Goal: Task Accomplishment & Management: Manage account settings

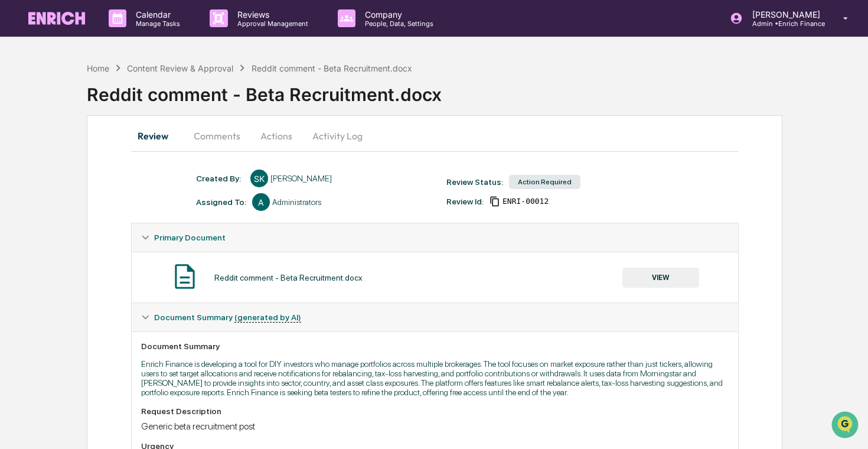
click at [222, 134] on button "Comments" at bounding box center [217, 136] width 66 height 28
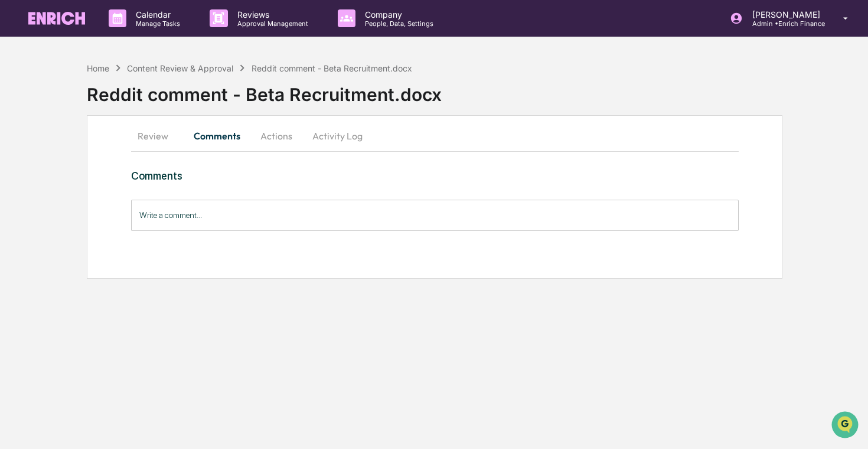
click at [267, 135] on button "Actions" at bounding box center [276, 136] width 53 height 28
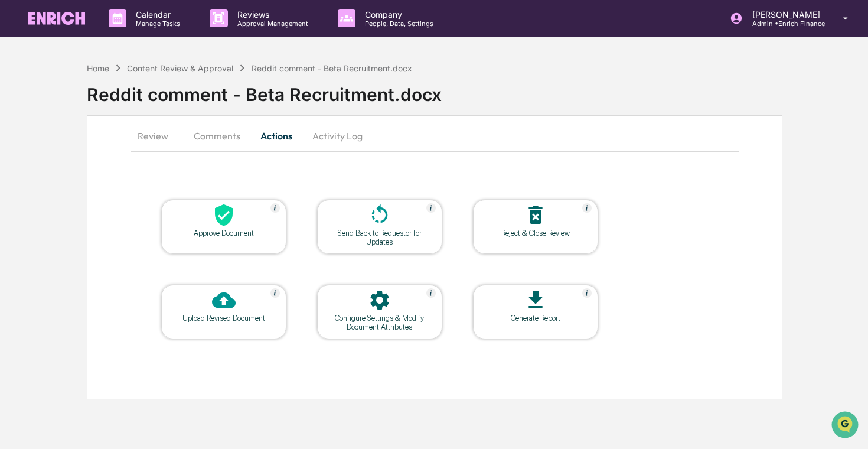
click at [149, 134] on button "Review" at bounding box center [157, 136] width 53 height 28
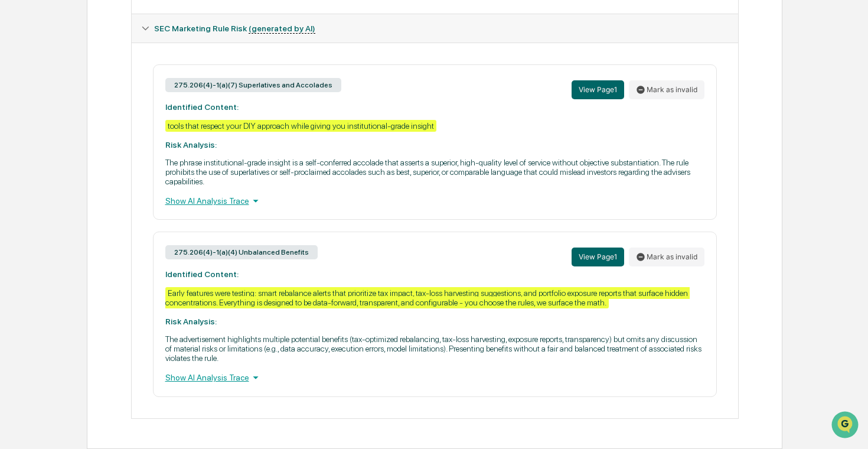
scroll to position [513, 0]
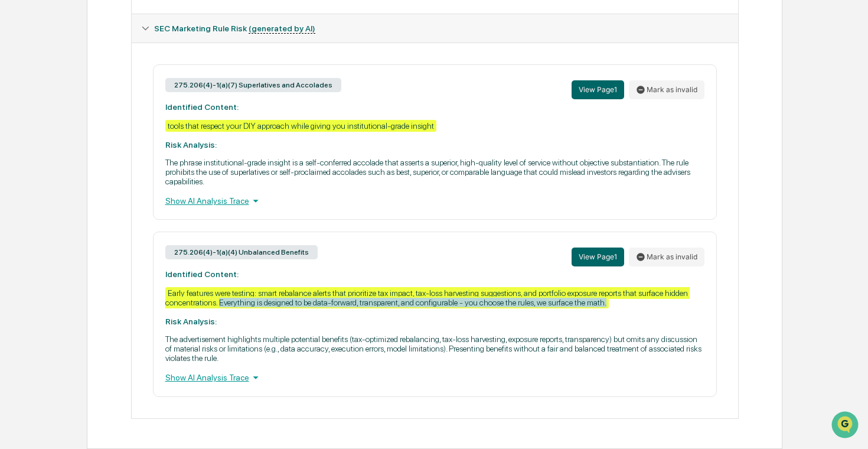
drag, startPoint x: 239, startPoint y: 301, endPoint x: 302, endPoint y: 293, distance: 63.1
click at [302, 293] on div "275.206(4)-1(a)(4) Unbalanced Benefits View Page 1 Mark as invalid Identified C…" at bounding box center [435, 313] width 564 height 165
copy div "Everything is designed to be data-forward, transparent, and configurable - you …"
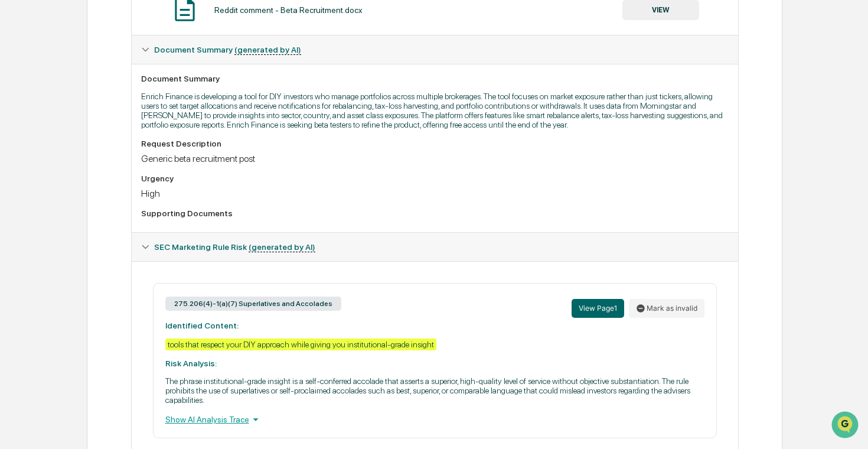
scroll to position [0, 0]
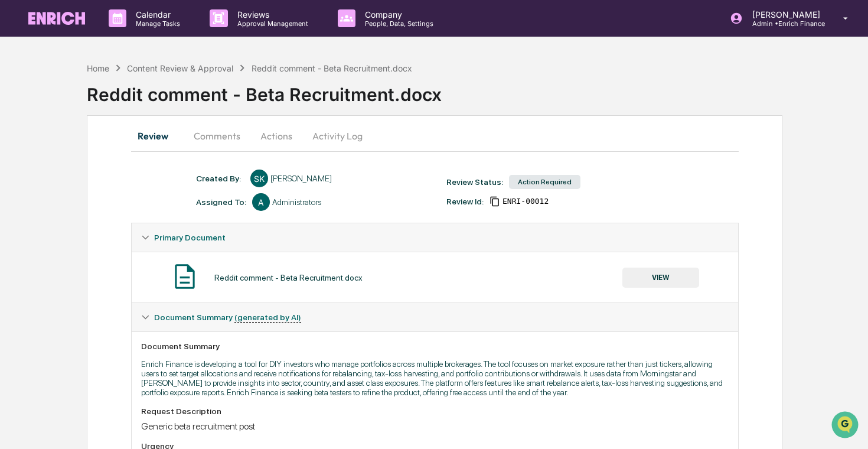
click at [219, 135] on button "Comments" at bounding box center [217, 136] width 66 height 28
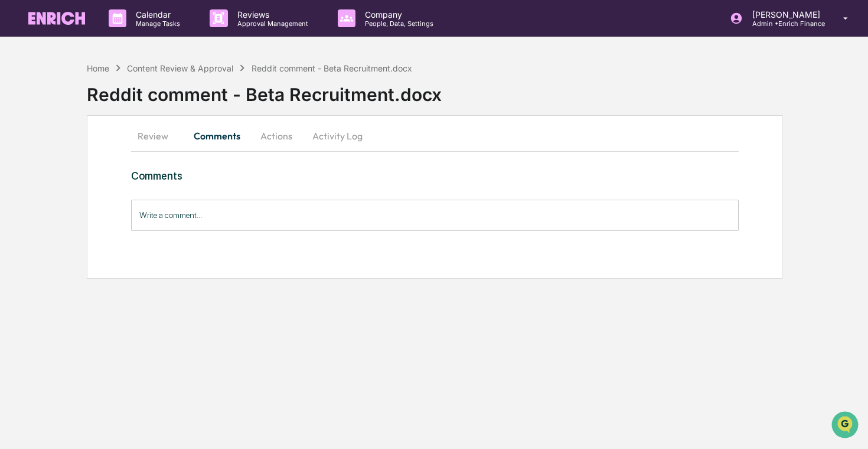
click at [262, 142] on button "Actions" at bounding box center [276, 136] width 53 height 28
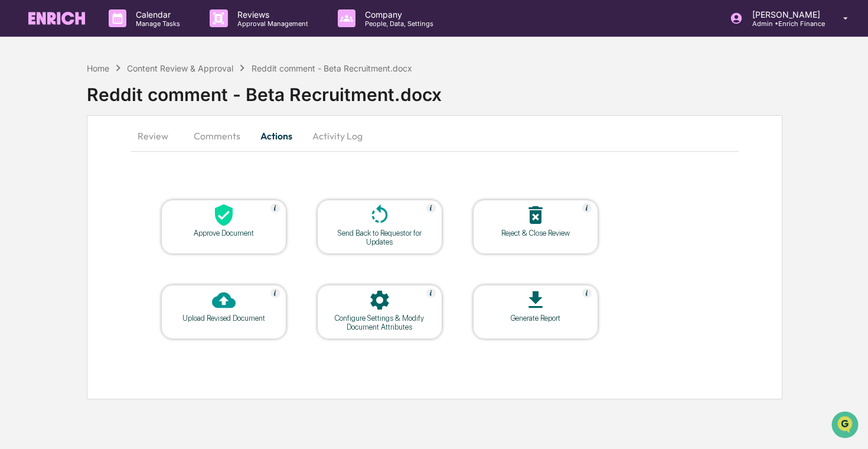
click at [386, 305] on icon at bounding box center [379, 300] width 18 height 19
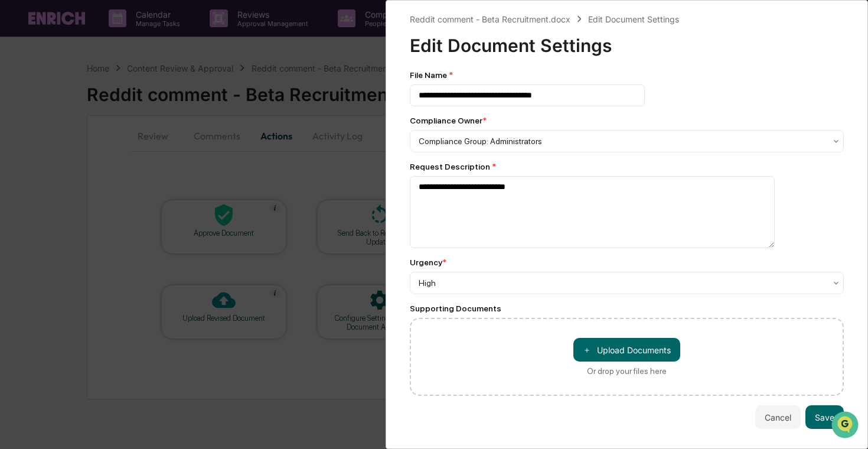
click at [286, 213] on div "**********" at bounding box center [434, 224] width 868 height 449
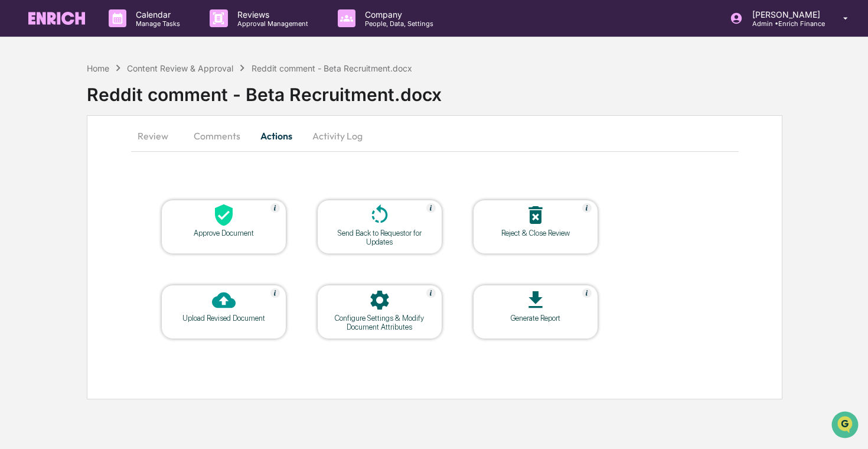
click at [372, 236] on div "Send Back to Requestor for Updates" at bounding box center [380, 238] width 106 height 18
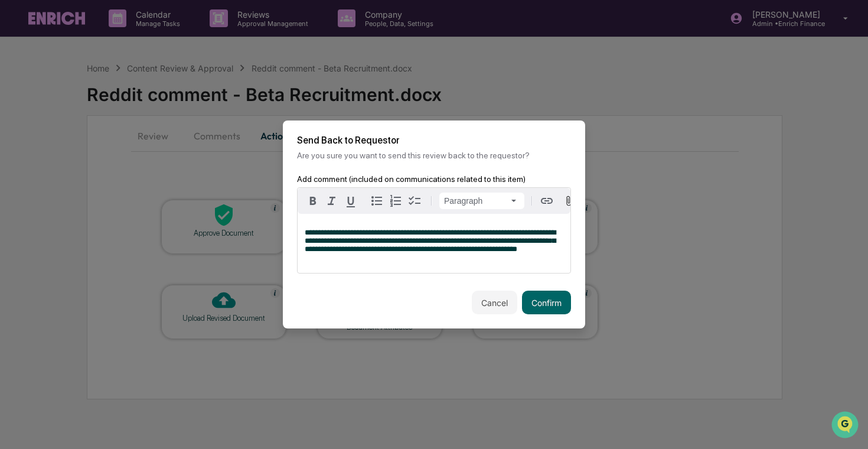
click at [350, 253] on span "**********" at bounding box center [430, 241] width 251 height 24
click at [397, 253] on p "**********" at bounding box center [434, 241] width 259 height 25
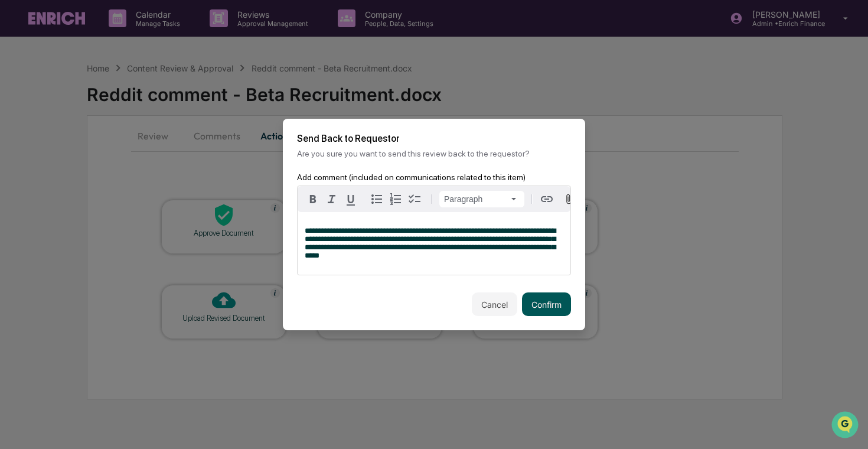
click at [545, 305] on button "Confirm" at bounding box center [546, 304] width 49 height 24
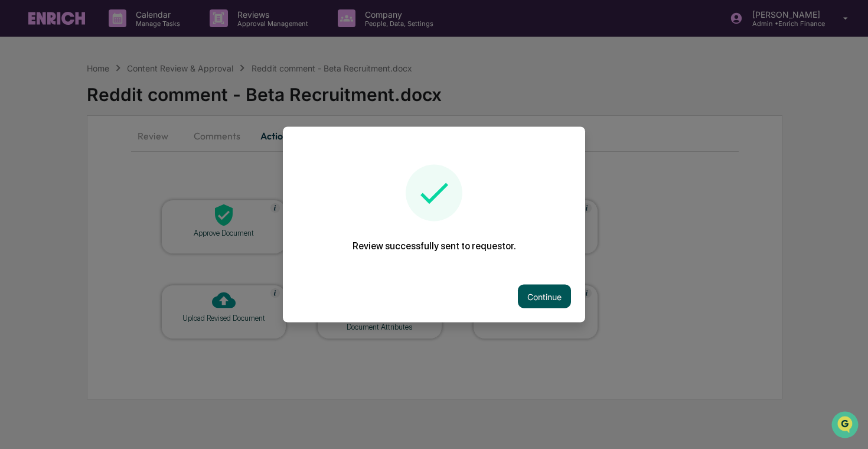
click at [547, 294] on button "Continue" at bounding box center [544, 297] width 53 height 24
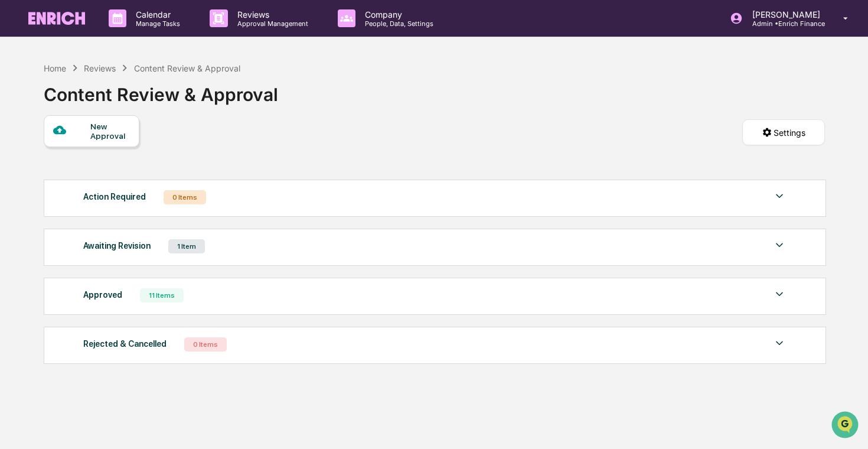
click at [402, 258] on div "Awaiting Revision 1 Item File Name Review Id Created Date Requested By Complian…" at bounding box center [435, 247] width 782 height 37
click at [410, 248] on div "Awaiting Revision 1 Item" at bounding box center [434, 246] width 703 height 17
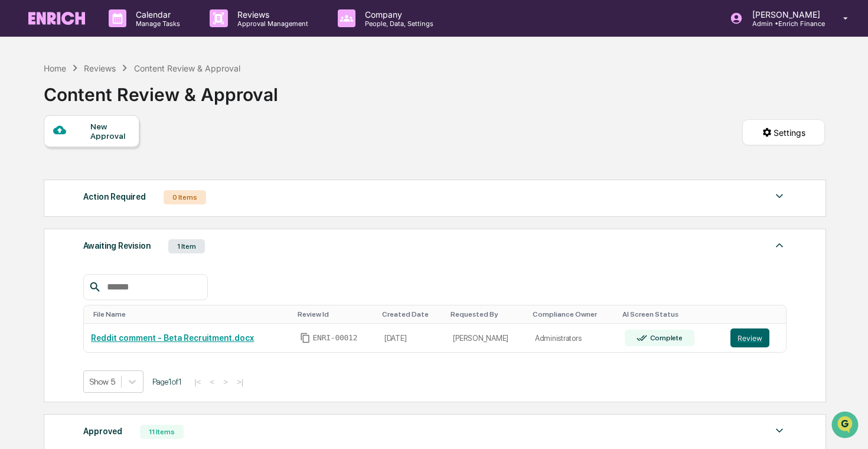
click at [414, 249] on div "Awaiting Revision 1 Item" at bounding box center [434, 246] width 703 height 17
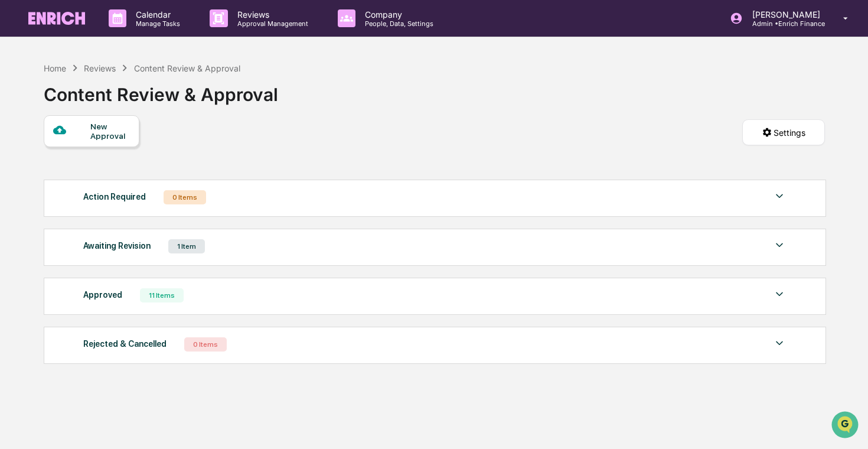
click at [302, 255] on div "Awaiting Revision 1 Item File Name Review Id Created Date Requested By Complian…" at bounding box center [435, 247] width 782 height 37
click at [281, 252] on div "Awaiting Revision 1 Item" at bounding box center [434, 246] width 703 height 17
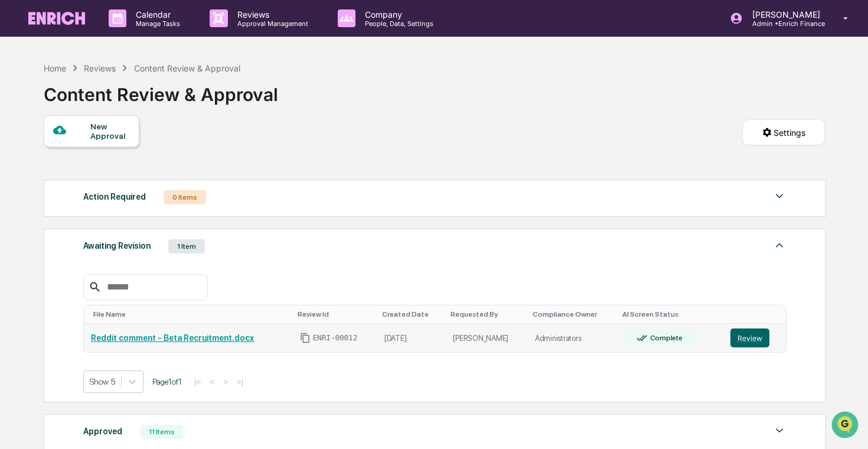
click at [287, 341] on td "Reddit comment - Beta Recruitment.docx" at bounding box center [188, 338] width 208 height 29
click at [752, 343] on button "Review" at bounding box center [749, 337] width 39 height 19
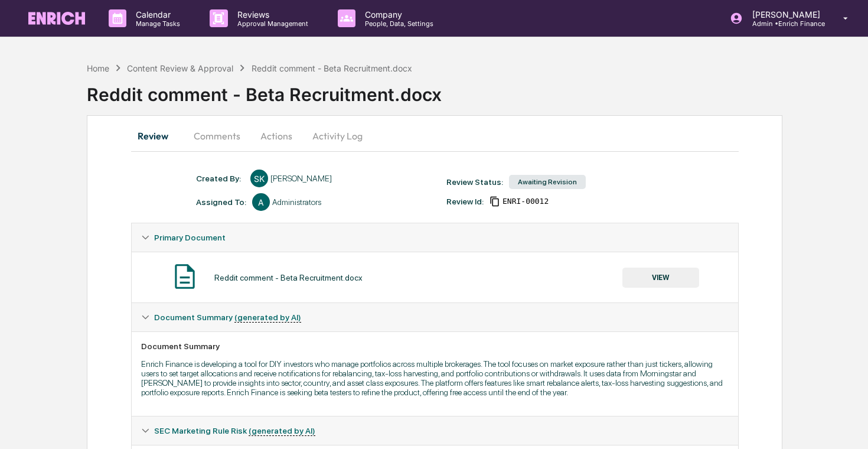
click at [215, 136] on button "Comments" at bounding box center [217, 136] width 66 height 28
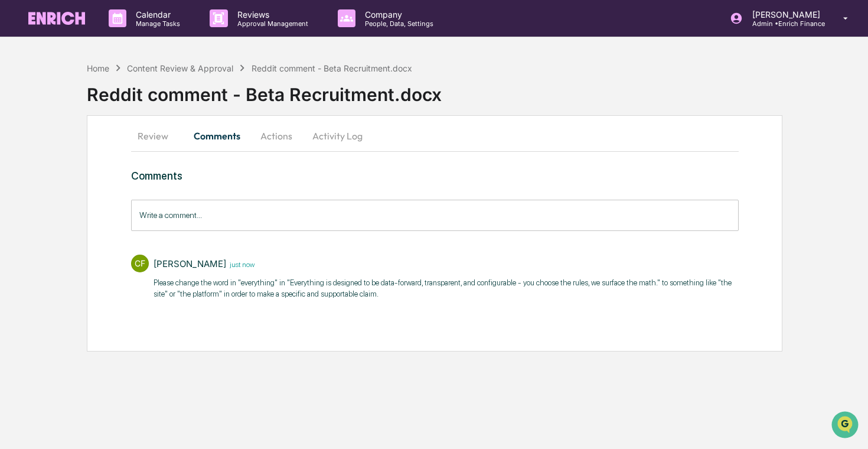
click at [322, 213] on input "Write a comment..." at bounding box center [435, 215] width 608 height 31
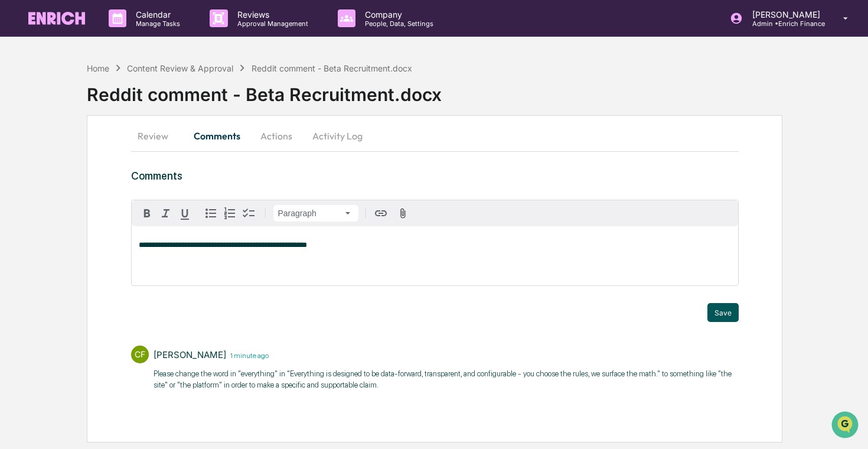
click at [719, 312] on button "Save" at bounding box center [722, 312] width 31 height 19
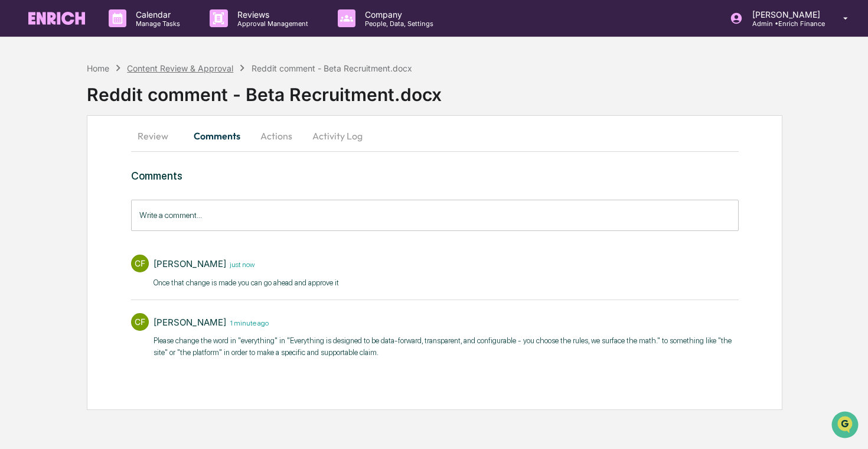
click at [165, 68] on div "Content Review & Approval" at bounding box center [180, 68] width 106 height 10
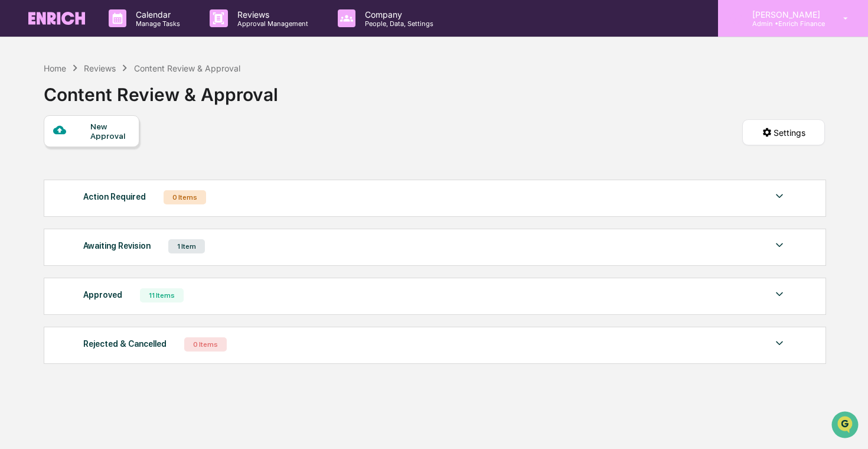
click at [821, 19] on p "Admin • Enrich Finance" at bounding box center [784, 23] width 83 height 8
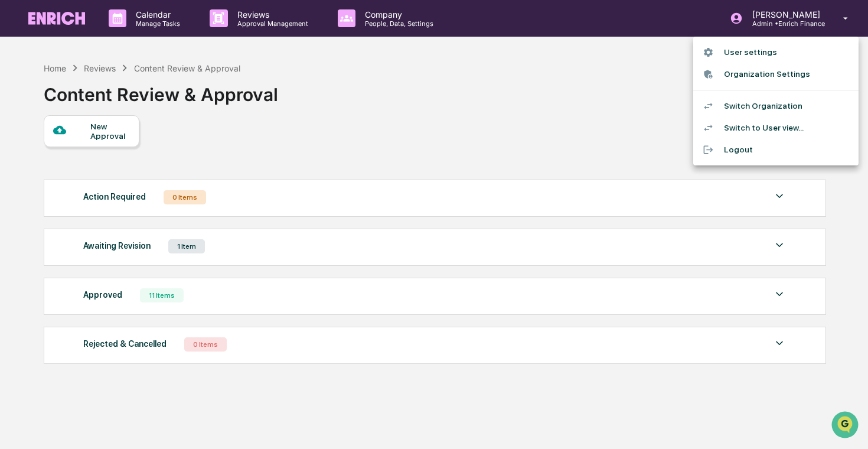
click at [765, 105] on li "Switch Organization" at bounding box center [775, 106] width 165 height 22
